Goal: Book appointment/travel/reservation

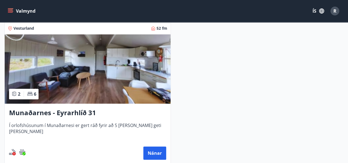
scroll to position [113, 0]
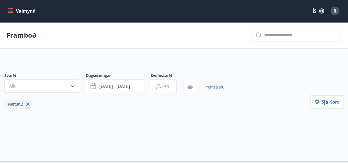
click at [110, 87] on span "[DATE] - [DATE]" at bounding box center [114, 86] width 31 height 6
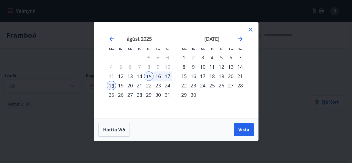
click at [252, 29] on icon at bounding box center [250, 29] width 7 height 7
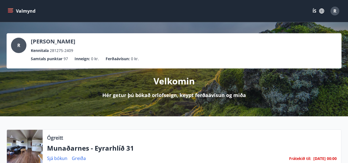
click at [11, 11] on icon "menu" at bounding box center [10, 10] width 5 height 5
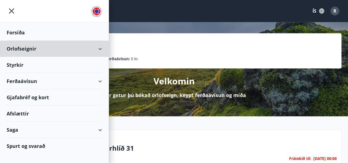
click at [27, 49] on div "Orlofseignir" at bounding box center [54, 49] width 95 height 16
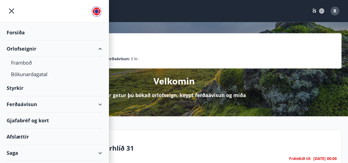
click at [29, 74] on div "Bókunardagatal" at bounding box center [54, 74] width 87 height 12
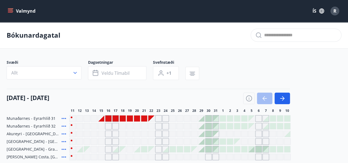
scroll to position [35, 0]
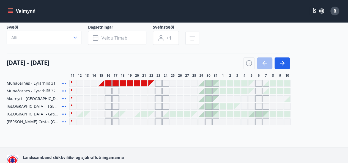
click at [103, 82] on div at bounding box center [101, 83] width 6 height 6
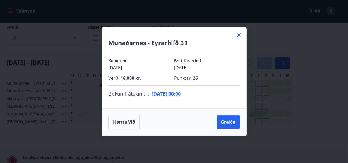
scroll to position [65, 0]
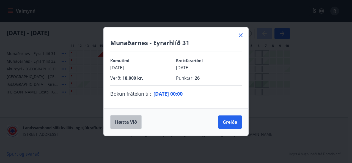
click at [121, 126] on button "Hætta við" at bounding box center [125, 122] width 31 height 14
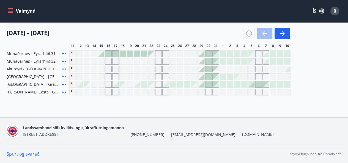
click at [104, 53] on div at bounding box center [101, 53] width 7 height 7
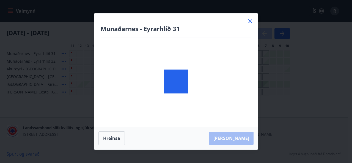
click at [106, 52] on body "Valmynd ÍS R Bókunardagatal Svæði Allt Dagsetningar Veldu tímabil Svefnstæði +1…" at bounding box center [176, 49] width 352 height 228
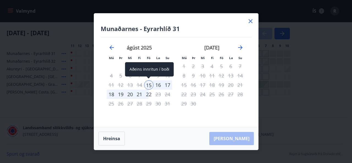
click at [149, 84] on div "15" at bounding box center [148, 84] width 9 height 9
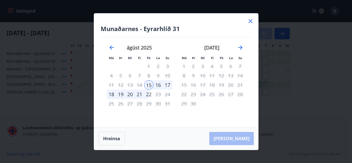
click at [250, 22] on icon at bounding box center [250, 21] width 4 height 4
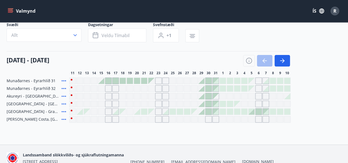
scroll to position [0, 0]
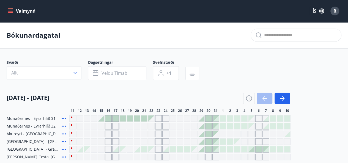
click at [12, 10] on icon "menu" at bounding box center [10, 10] width 5 height 1
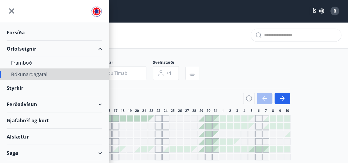
click at [33, 73] on div "Bókunardagatal" at bounding box center [54, 74] width 87 height 12
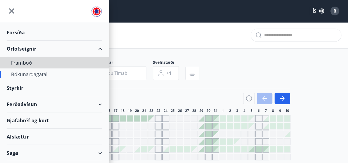
click at [23, 63] on div "Framboð" at bounding box center [54, 63] width 87 height 12
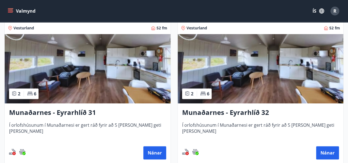
scroll to position [101, 0]
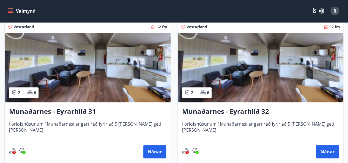
click at [59, 85] on img at bounding box center [88, 67] width 166 height 69
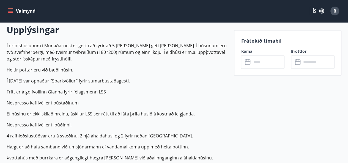
scroll to position [161, 0]
click at [261, 62] on input "text" at bounding box center [267, 61] width 33 height 13
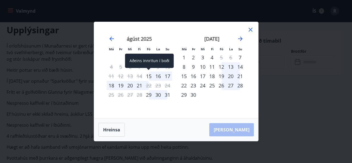
click at [150, 77] on div "15" at bounding box center [148, 75] width 9 height 9
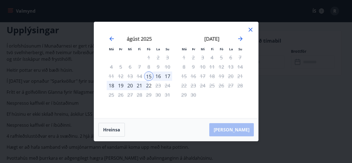
click at [250, 30] on icon at bounding box center [250, 29] width 1 height 1
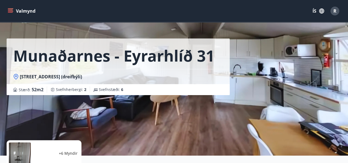
scroll to position [0, 0]
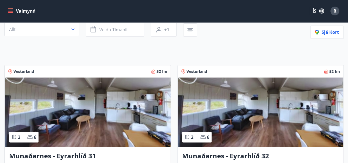
scroll to position [56, 0]
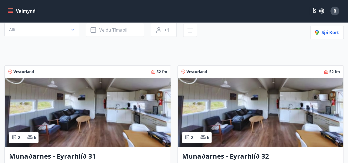
click at [104, 85] on img at bounding box center [88, 112] width 166 height 69
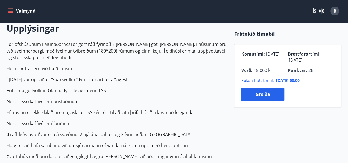
scroll to position [162, 0]
click at [262, 99] on button "Greiða" at bounding box center [262, 94] width 43 height 13
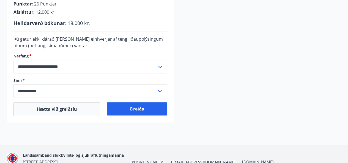
scroll to position [166, 0]
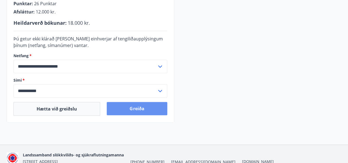
click at [150, 106] on button "Greiða" at bounding box center [137, 108] width 60 height 13
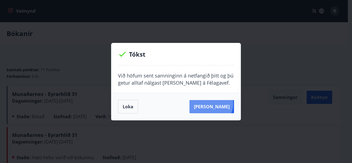
click at [219, 104] on button "Sjá samning" at bounding box center [211, 106] width 45 height 13
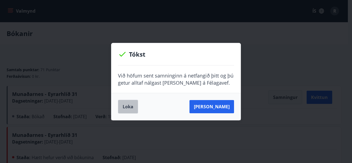
click at [127, 104] on button "Loka" at bounding box center [128, 107] width 20 height 14
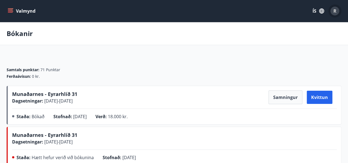
click at [337, 11] on div "R" at bounding box center [334, 11] width 9 height 9
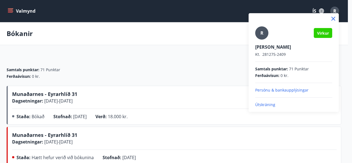
click at [266, 105] on p "Útskráning" at bounding box center [293, 104] width 77 height 5
